Goal: Information Seeking & Learning: Learn about a topic

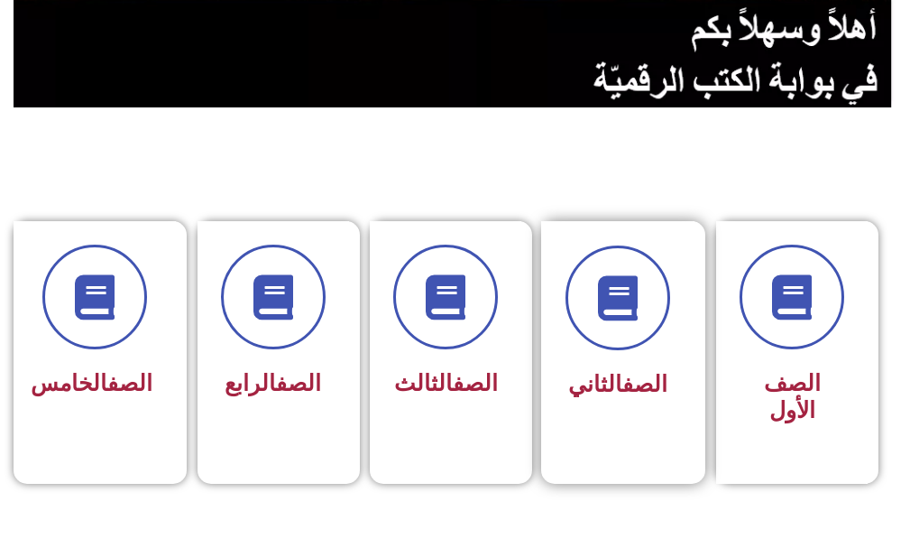
scroll to position [361, 0]
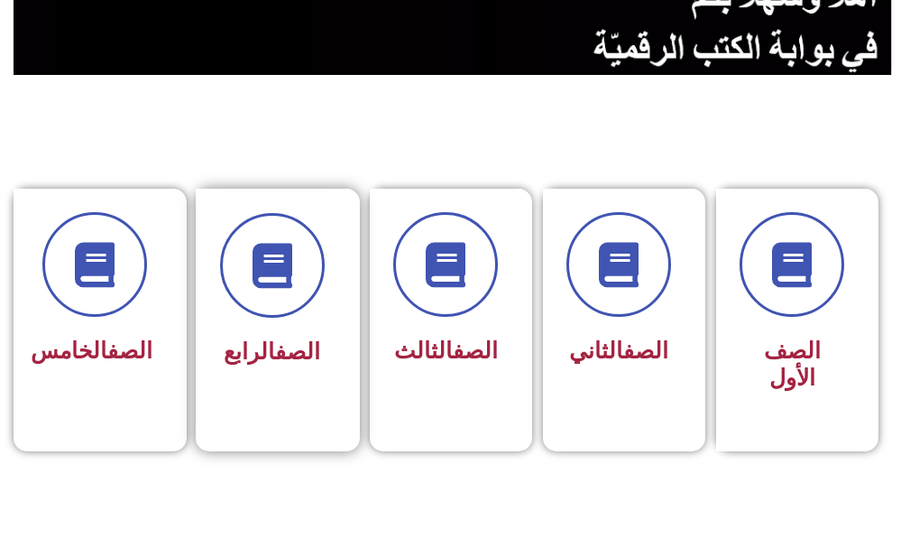
click at [309, 359] on link "الصف" at bounding box center [297, 351] width 45 height 26
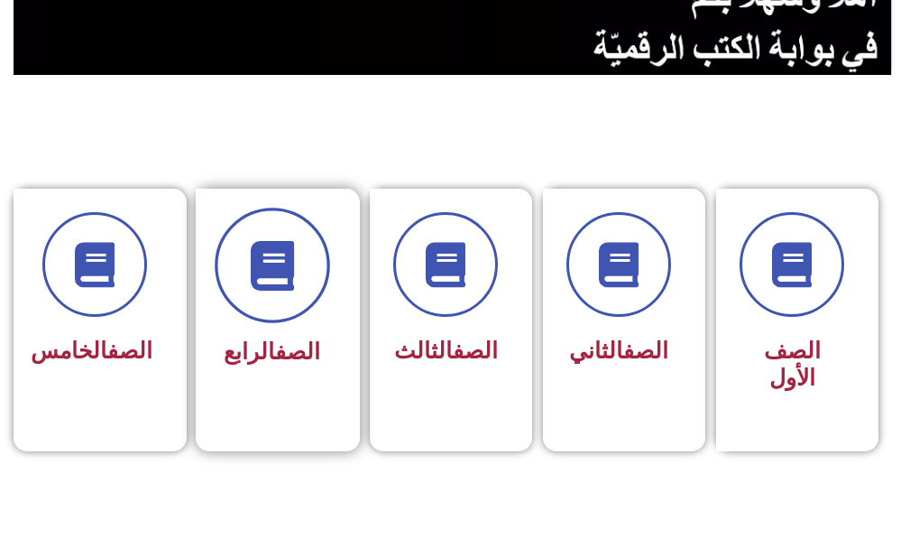
click at [281, 238] on span at bounding box center [272, 265] width 115 height 115
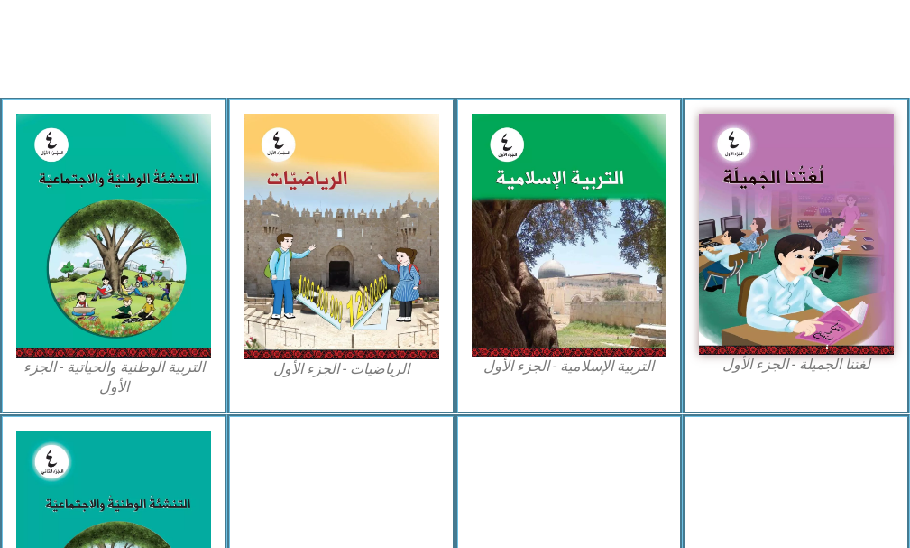
scroll to position [541, 0]
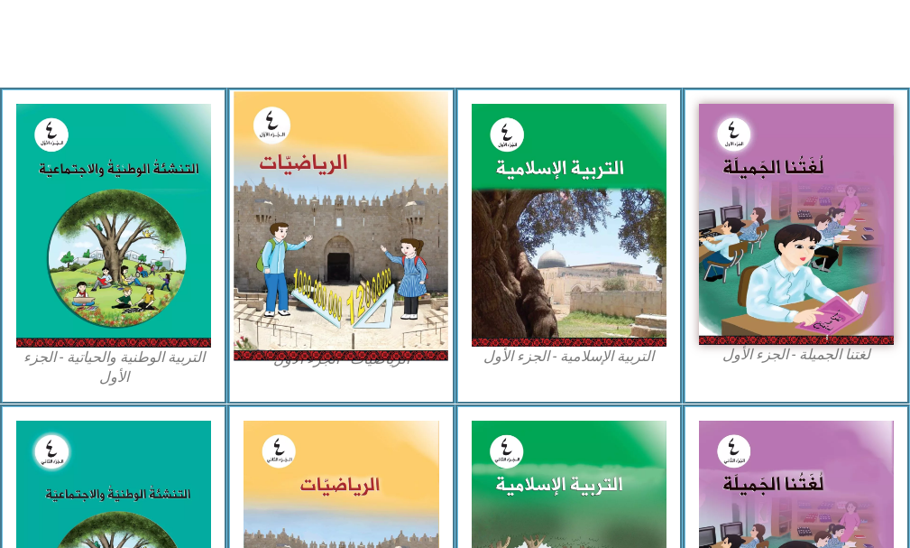
click at [309, 216] on img at bounding box center [341, 226] width 215 height 269
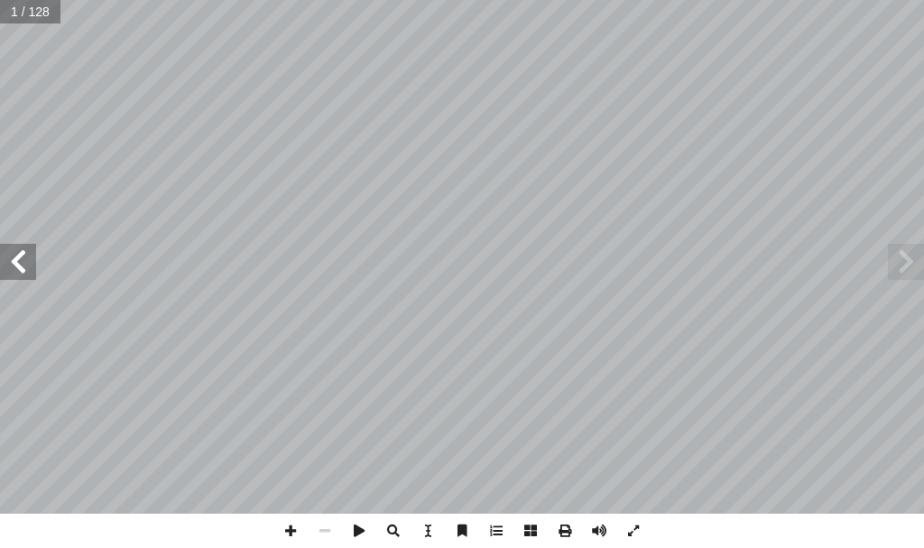
click at [23, 259] on span at bounding box center [18, 262] width 36 height 36
click at [38, 17] on input "text" at bounding box center [35, 11] width 71 height 23
type input "**"
click at [896, 252] on span at bounding box center [906, 262] width 36 height 36
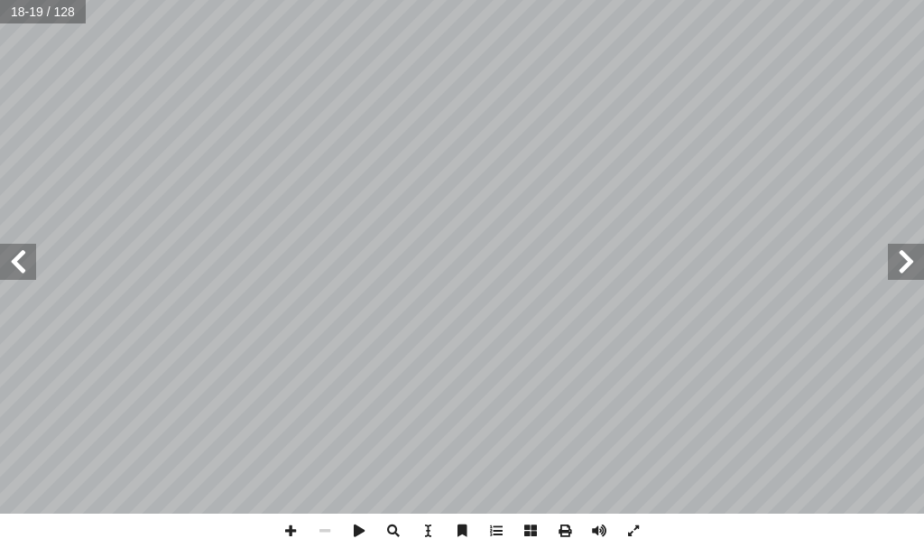
click at [896, 252] on span at bounding box center [906, 262] width 36 height 36
click at [296, 523] on span at bounding box center [290, 530] width 34 height 34
click at [14, 259] on span at bounding box center [18, 262] width 36 height 36
